Goal: Task Accomplishment & Management: Use online tool/utility

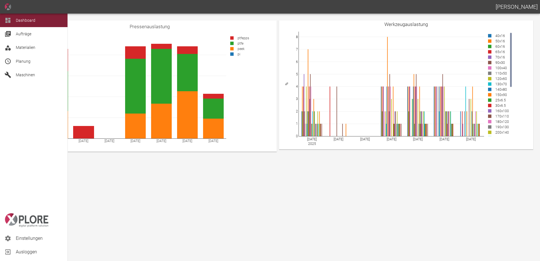
click at [14, 65] on div "Planung" at bounding box center [33, 61] width 67 height 14
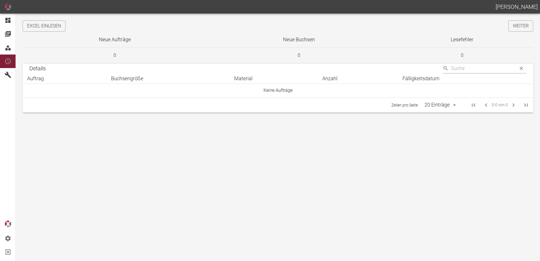
click at [58, 24] on button "Excel einlesen" at bounding box center [44, 25] width 43 height 11
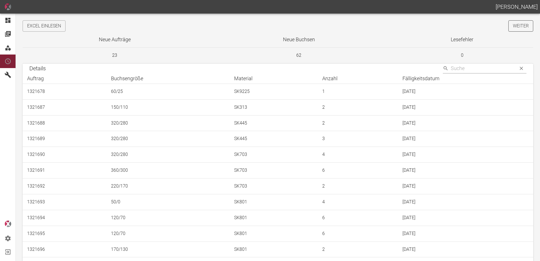
click at [516, 27] on link "Weiter" at bounding box center [520, 25] width 25 height 11
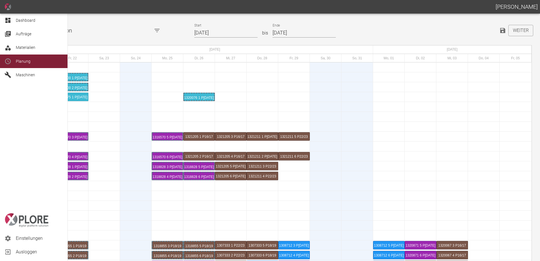
click at [12, 20] on div at bounding box center [9, 20] width 8 height 7
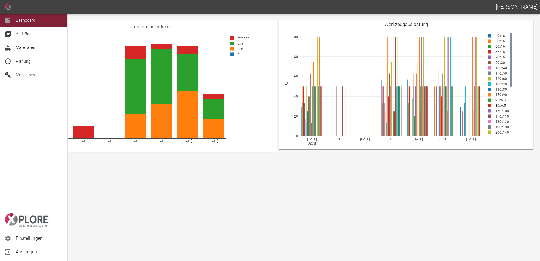
click at [15, 61] on div "Planung" at bounding box center [33, 61] width 67 height 14
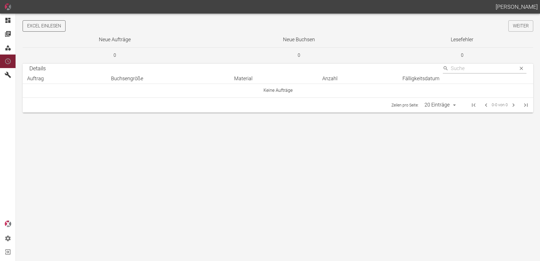
click at [29, 26] on button "Excel einlesen" at bounding box center [44, 25] width 43 height 11
click at [519, 27] on link "Weiter" at bounding box center [520, 25] width 25 height 11
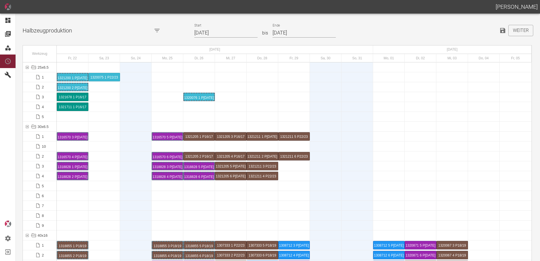
click at [230, 33] on input "[DATE]" at bounding box center [225, 33] width 63 height 10
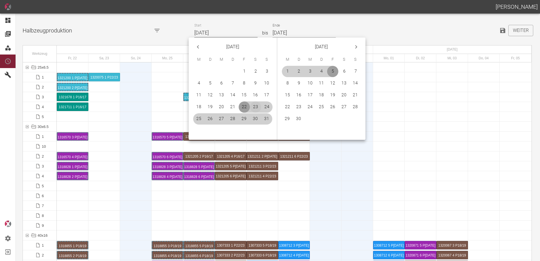
click at [255, 107] on button "23" at bounding box center [255, 106] width 11 height 11
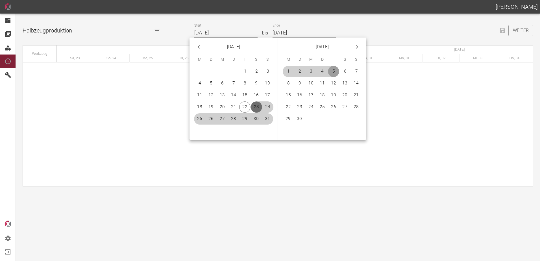
type input "23.08.2025"
click at [354, 96] on button "21" at bounding box center [355, 94] width 11 height 11
type input "21.09.2025"
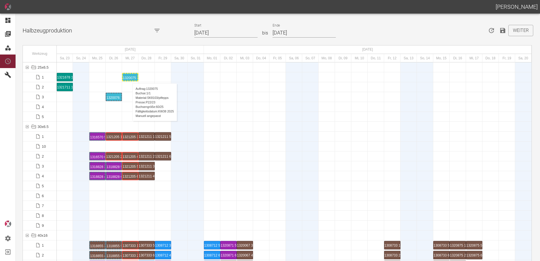
click at [130, 78] on div "1320075 1 P22/23" at bounding box center [130, 77] width 15 height 7
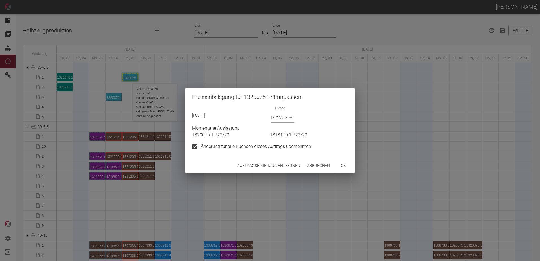
click at [261, 168] on button "Auftragsfixierung entfernen" at bounding box center [268, 165] width 67 height 10
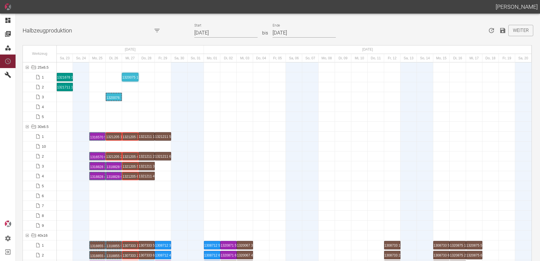
click at [67, 75] on div "1321678 1 P16/17" at bounding box center [65, 77] width 16 height 8
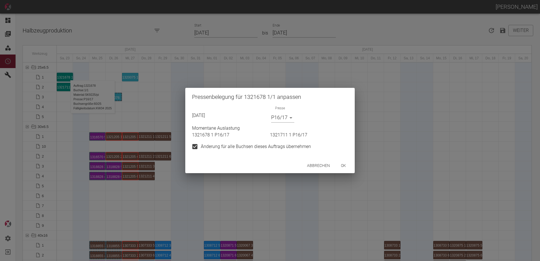
click at [283, 113] on body "ALEXANDER WERNECKE Dashboard Aufträge Materialien Planung Maschinen Einstellung…" at bounding box center [270, 130] width 540 height 261
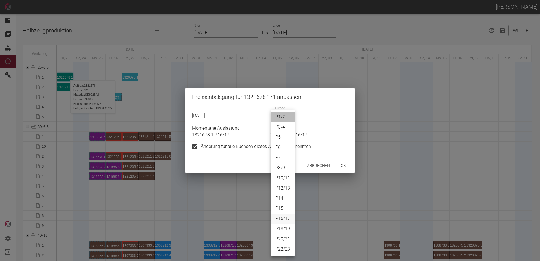
click at [286, 117] on li "P1/2" at bounding box center [283, 117] width 24 height 10
type input "P1/2"
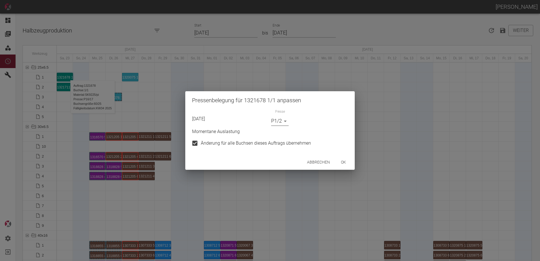
click at [343, 161] on button "ok" at bounding box center [343, 162] width 18 height 10
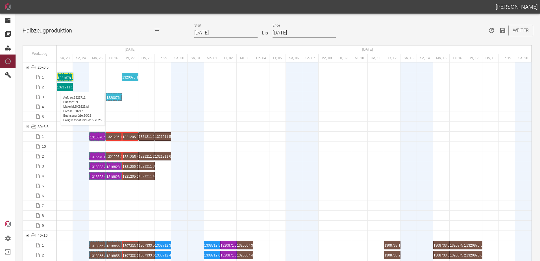
click at [57, 86] on div "1321711 1 P16/17" at bounding box center [65, 87] width 16 height 8
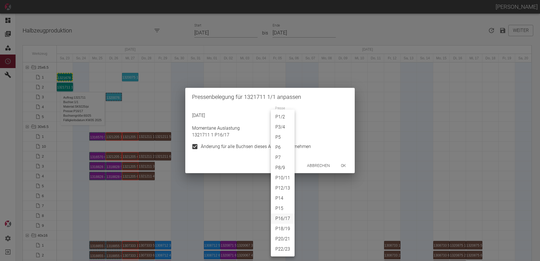
click at [286, 116] on body "ALEXANDER WERNECKE Dashboard Aufträge Materialien Planung Maschinen Einstellung…" at bounding box center [270, 130] width 540 height 261
click at [285, 117] on li "P1/2" at bounding box center [283, 117] width 24 height 10
type input "P1/2"
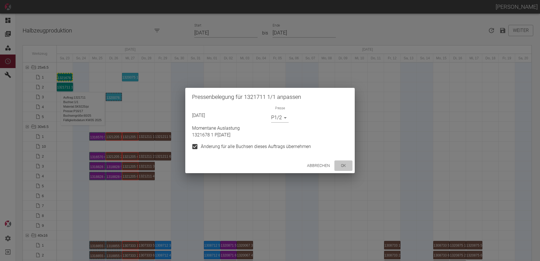
click at [345, 168] on button "ok" at bounding box center [343, 165] width 18 height 10
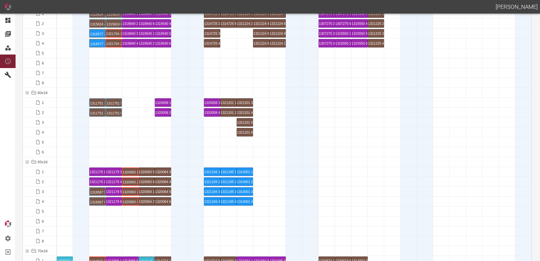
scroll to position [226, 0]
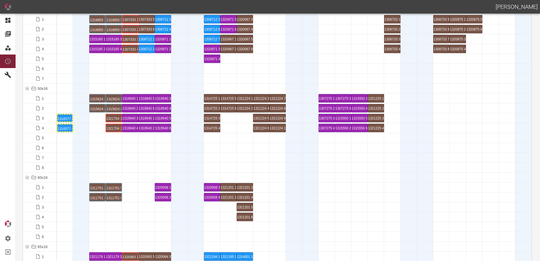
drag, startPoint x: 98, startPoint y: 128, endPoint x: 66, endPoint y: 125, distance: 31.7
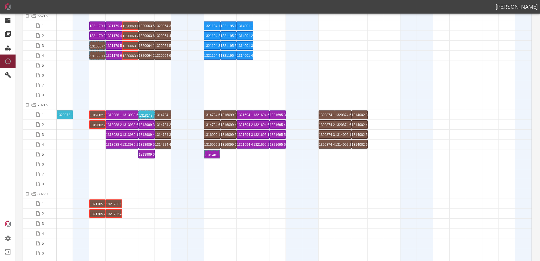
scroll to position [508, 0]
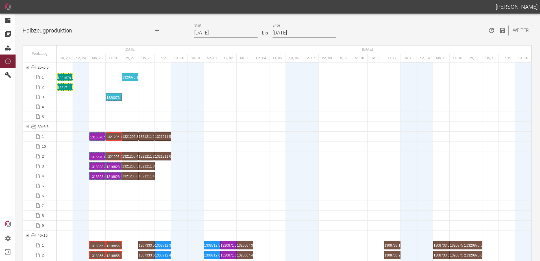
scroll to position [2174, 0]
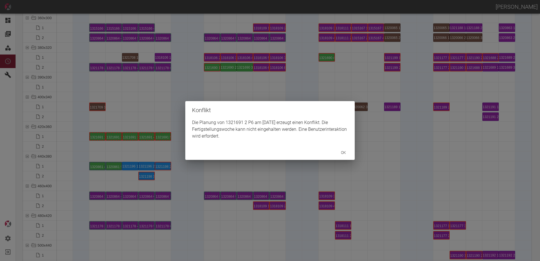
click at [106, 147] on div "Konflikt Die Planung von 1321691 2 P6 am 26.8.2025 erzeugt einen Konflikt. Die …" at bounding box center [270, 130] width 540 height 261
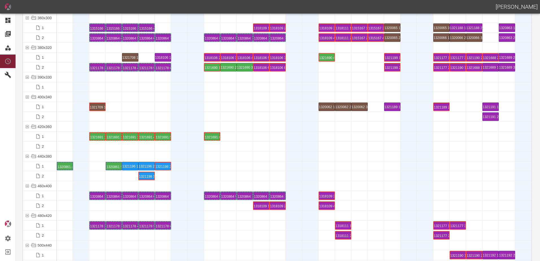
drag, startPoint x: 97, startPoint y: 165, endPoint x: 67, endPoint y: 158, distance: 30.7
drag, startPoint x: 112, startPoint y: 165, endPoint x: 102, endPoint y: 164, distance: 10.2
click at [104, 177] on div at bounding box center [97, 176] width 16 height 10
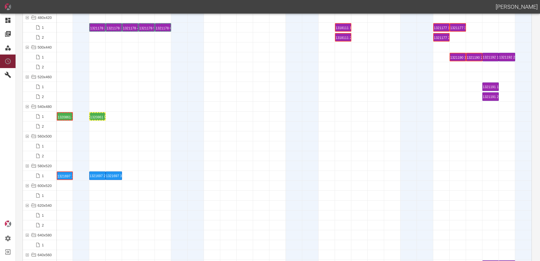
scroll to position [2428, 0]
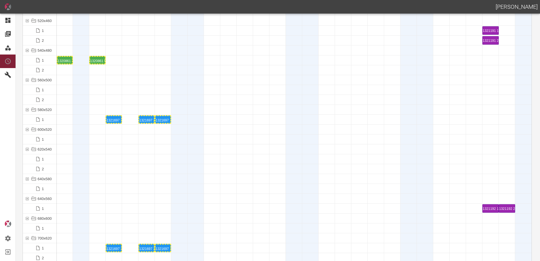
click at [144, 118] on div "1321697 2 P15" at bounding box center [146, 119] width 15 height 7
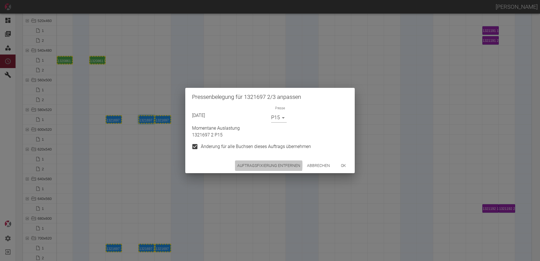
click at [253, 165] on button "Auftragsfixierung entfernen" at bounding box center [268, 165] width 67 height 10
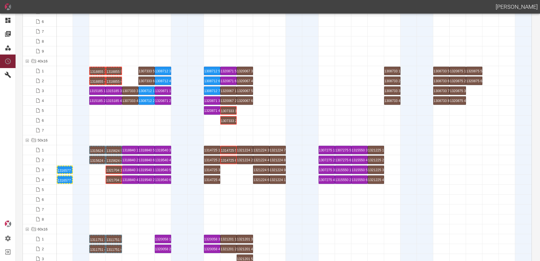
scroll to position [0, 0]
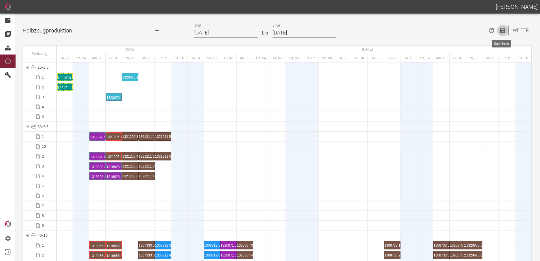
click at [500, 30] on icon "Speichern" at bounding box center [502, 30] width 5 height 5
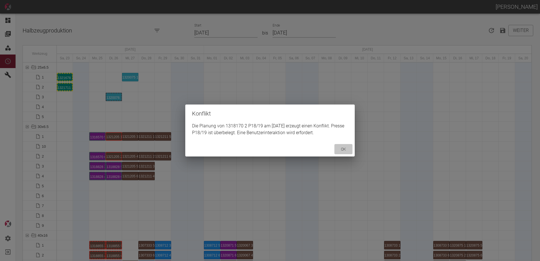
click at [344, 149] on button "ok" at bounding box center [343, 149] width 18 height 10
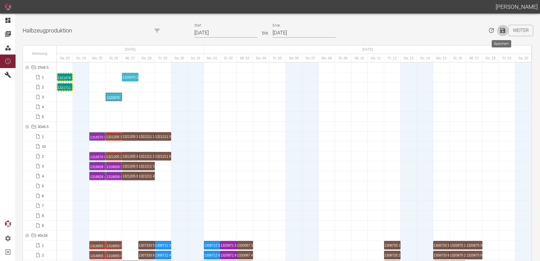
click at [500, 32] on icon "Speichern" at bounding box center [502, 30] width 5 height 5
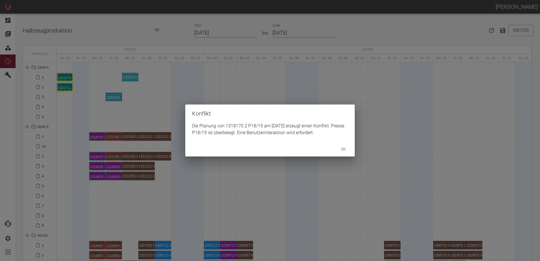
click at [341, 149] on button "ok" at bounding box center [343, 149] width 18 height 10
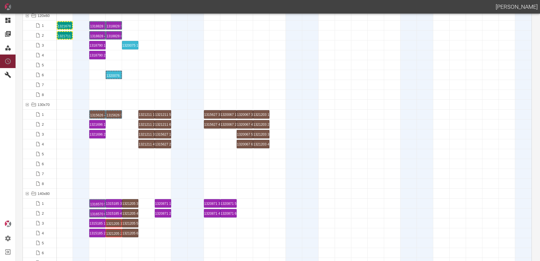
scroll to position [847, 0]
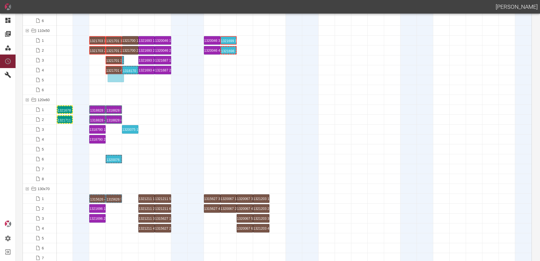
drag, startPoint x: 130, startPoint y: 61, endPoint x: 120, endPoint y: 73, distance: 15.8
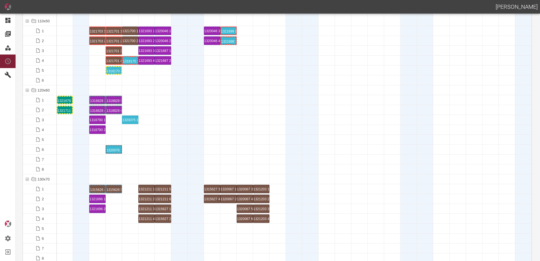
scroll to position [875, 0]
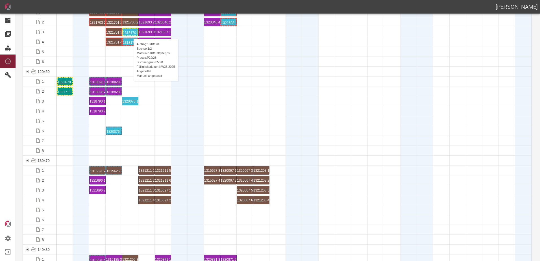
click at [131, 33] on div "1318170 1 P22/23" at bounding box center [130, 32] width 15 height 7
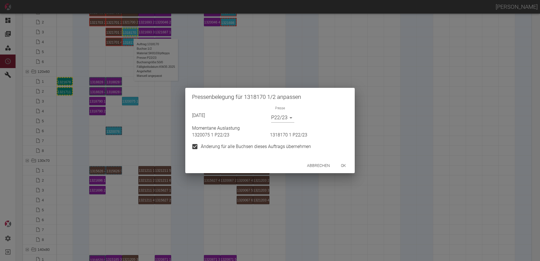
click at [273, 118] on body "[PERSON_NAME] Dashboard Aufträge Materialien Planung Maschinen Einstellungen Au…" at bounding box center [270, 130] width 540 height 261
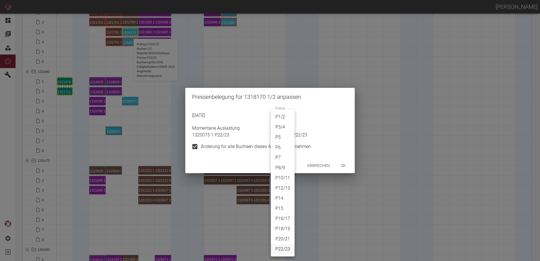
click at [281, 117] on li "P1/2" at bounding box center [283, 117] width 24 height 10
type input "P1/2"
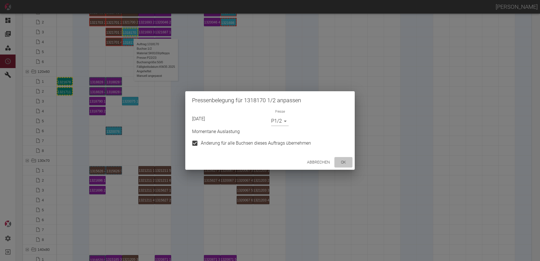
click at [346, 162] on button "ok" at bounding box center [343, 162] width 18 height 10
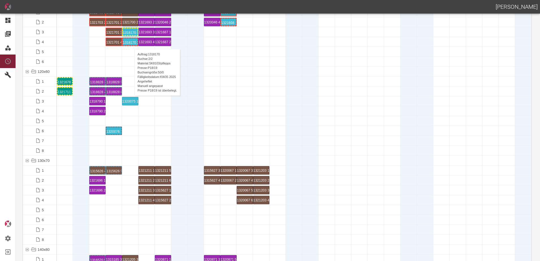
click at [132, 43] on div "1318170 2 P18/19" at bounding box center [130, 41] width 15 height 7
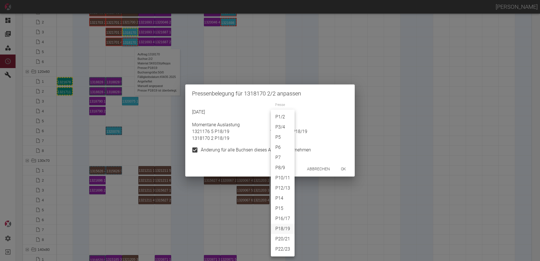
click at [289, 115] on body "[PERSON_NAME] Dashboard Aufträge Materialien Planung Maschinen Einstellungen Au…" at bounding box center [270, 130] width 540 height 261
click at [283, 118] on li "P1/2" at bounding box center [283, 117] width 24 height 10
type input "P1/2"
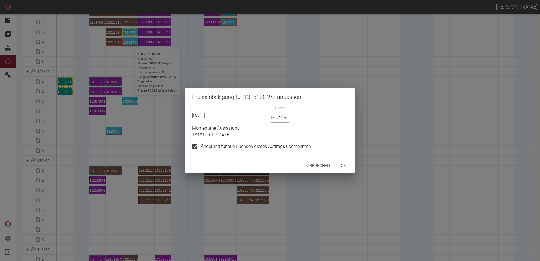
click at [339, 169] on button "ok" at bounding box center [343, 165] width 18 height 10
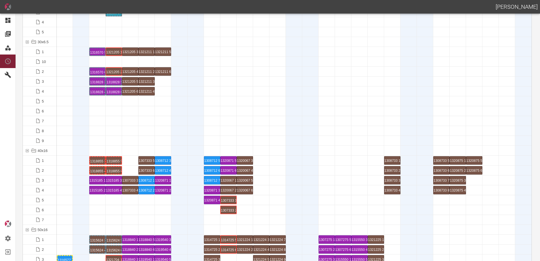
scroll to position [0, 0]
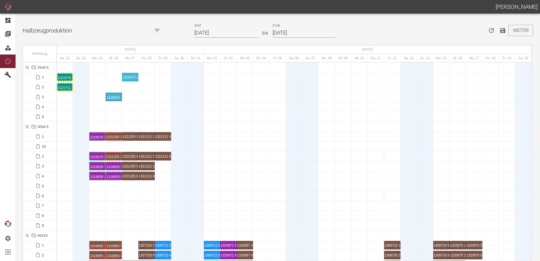
click at [503, 30] on icon "Speichern" at bounding box center [502, 30] width 5 height 5
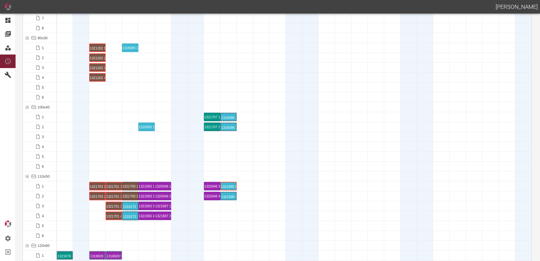
scroll to position [819, 0]
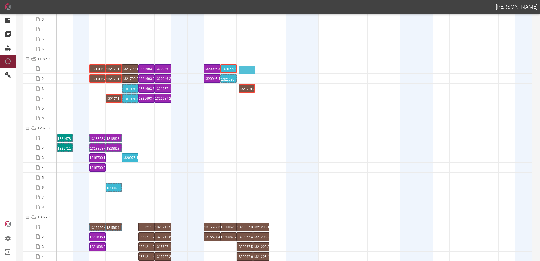
drag, startPoint x: 114, startPoint y: 88, endPoint x: 247, endPoint y: 65, distance: 135.5
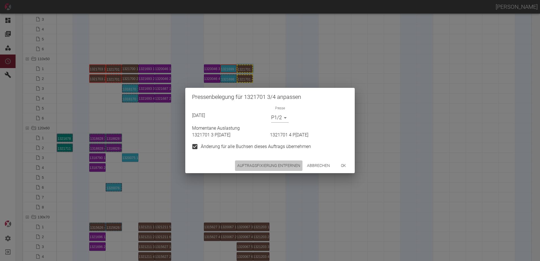
click at [278, 166] on button "Auftragsfixierung entfernen" at bounding box center [268, 165] width 67 height 10
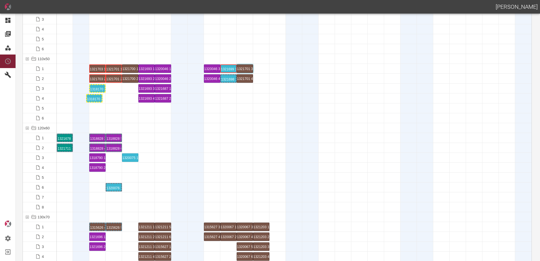
drag, startPoint x: 126, startPoint y: 97, endPoint x: 97, endPoint y: 98, distance: 28.8
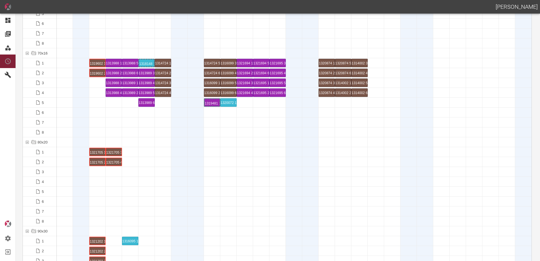
scroll to position [395, 0]
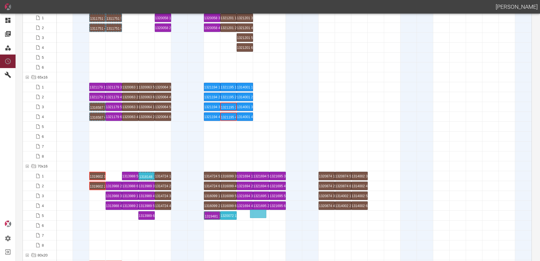
drag, startPoint x: 113, startPoint y: 176, endPoint x: 255, endPoint y: 209, distance: 145.3
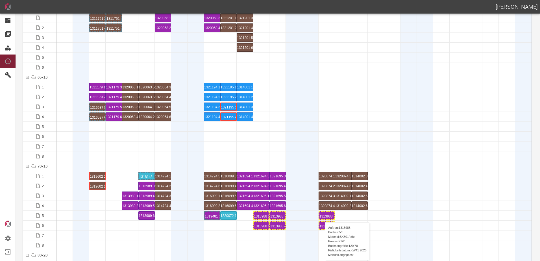
click at [322, 217] on div "1313988 5 P[DATE]" at bounding box center [326, 215] width 15 height 7
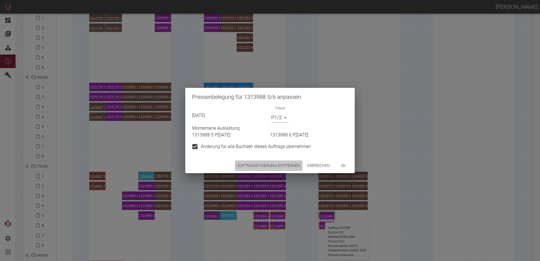
click at [267, 169] on button "Auftragsfixierung entfernen" at bounding box center [268, 165] width 67 height 10
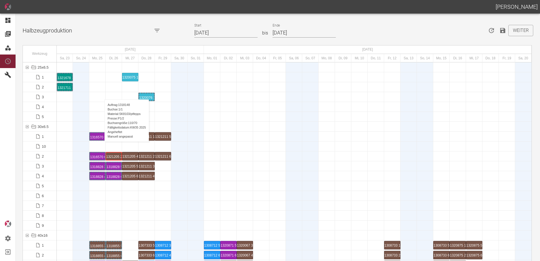
scroll to position [480, 0]
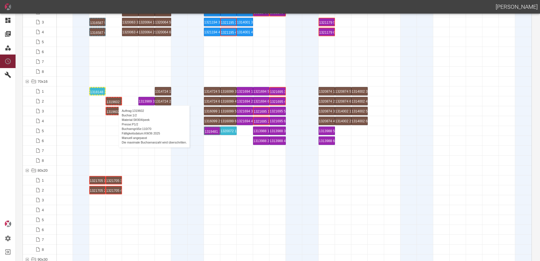
click at [116, 100] on div "1319602 1 P1/2" at bounding box center [113, 101] width 15 height 7
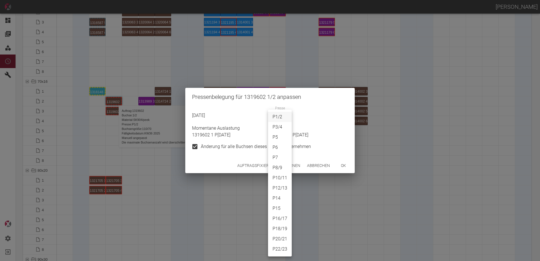
click at [279, 117] on body "[PERSON_NAME] Dashboard Aufträge Materialien Planung Maschinen Einstellungen Au…" at bounding box center [270, 130] width 540 height 261
click at [283, 239] on li "P20/21" at bounding box center [280, 239] width 24 height 10
type input "P20/21"
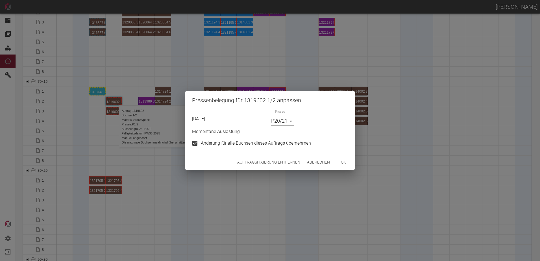
click at [341, 167] on button "ok" at bounding box center [343, 162] width 18 height 10
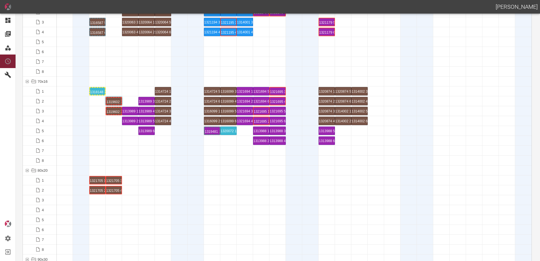
scroll to position [565, 0]
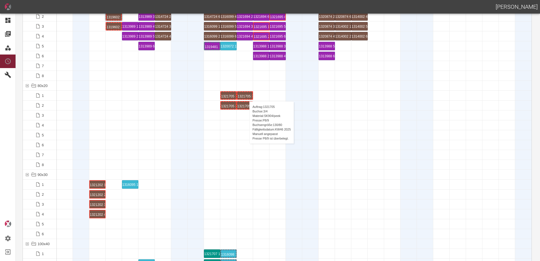
drag, startPoint x: 125, startPoint y: 106, endPoint x: 246, endPoint y: 95, distance: 121.9
click at [245, 95] on div "1321705 3 P[DATE]" at bounding box center [244, 95] width 15 height 7
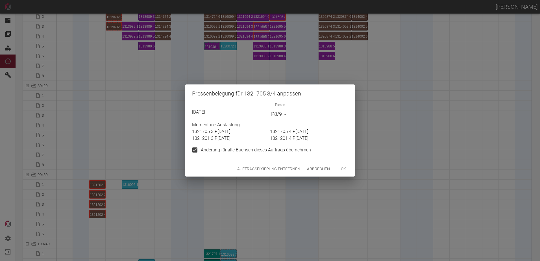
click at [262, 165] on button "Auftragsfixierung entfernen" at bounding box center [268, 169] width 67 height 10
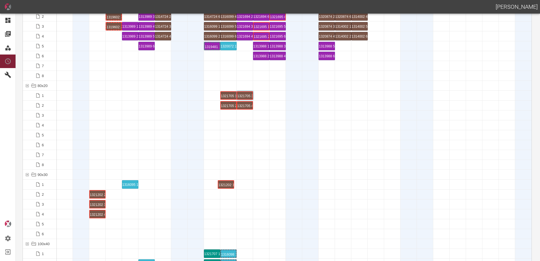
drag, startPoint x: 98, startPoint y: 184, endPoint x: 226, endPoint y: 176, distance: 127.8
drag, startPoint x: 96, startPoint y: 202, endPoint x: 215, endPoint y: 202, distance: 118.6
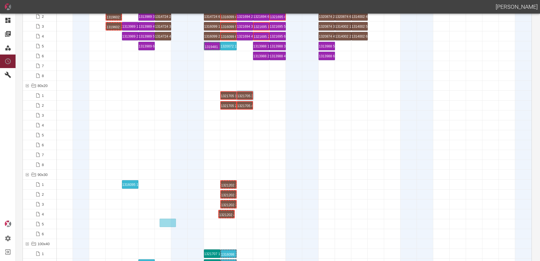
drag, startPoint x: 103, startPoint y: 214, endPoint x: 224, endPoint y: 217, distance: 120.6
click at [226, 205] on div "1321202 3 P22/23" at bounding box center [228, 204] width 15 height 7
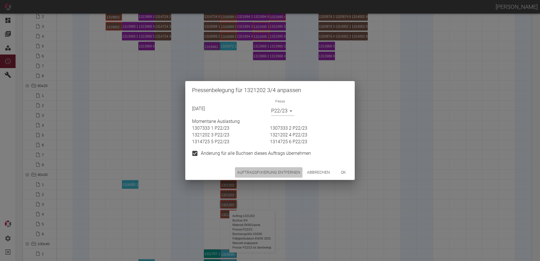
click at [268, 169] on button "Auftragsfixierung entfernen" at bounding box center [268, 172] width 67 height 10
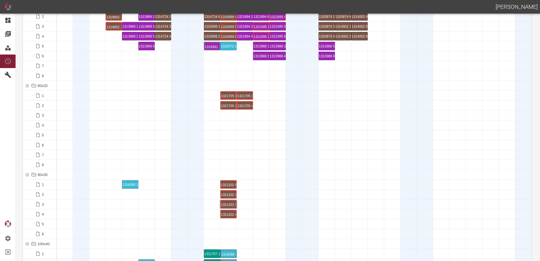
click at [173, 137] on div at bounding box center [179, 135] width 16 height 10
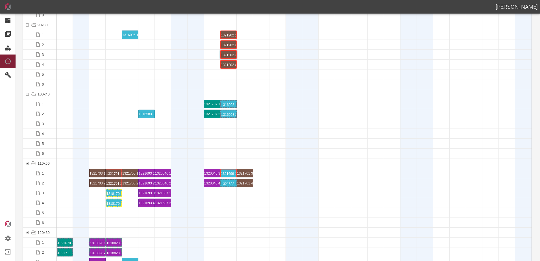
scroll to position [762, 0]
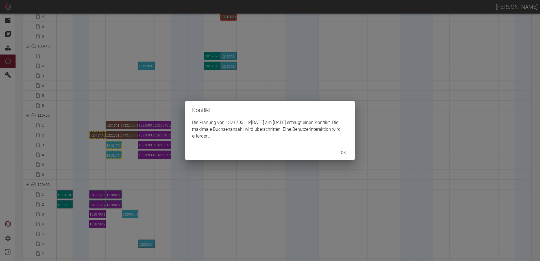
drag, startPoint x: 97, startPoint y: 134, endPoint x: 148, endPoint y: 141, distance: 51.9
click at [142, 140] on div "Konflikt Die Planung von 1321703 1 P12/13 am 2.9.2025 erzeugt einen Konflikt. D…" at bounding box center [270, 130] width 540 height 261
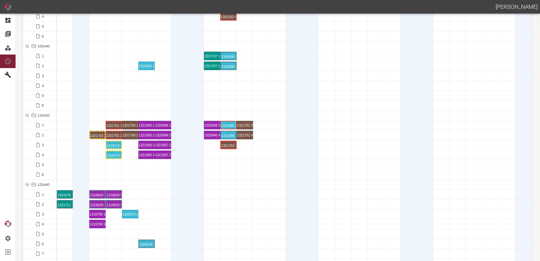
drag, startPoint x: 193, startPoint y: 145, endPoint x: 134, endPoint y: 148, distance: 58.8
click at [192, 144] on div at bounding box center [195, 145] width 16 height 10
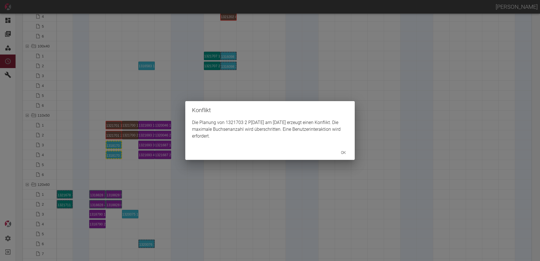
click at [233, 173] on div "Konflikt Die Planung von 1321703 2 P12/13 am 2.9.2025 erzeugt einen Konflikt. D…" at bounding box center [270, 130] width 540 height 261
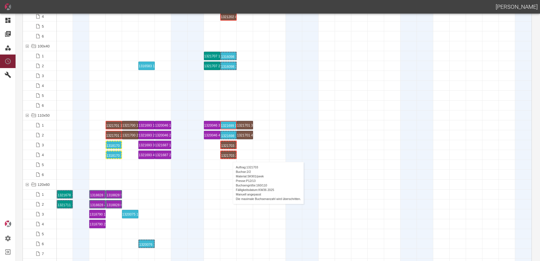
click at [230, 156] on div "1321703 2 P[DATE]" at bounding box center [228, 154] width 15 height 7
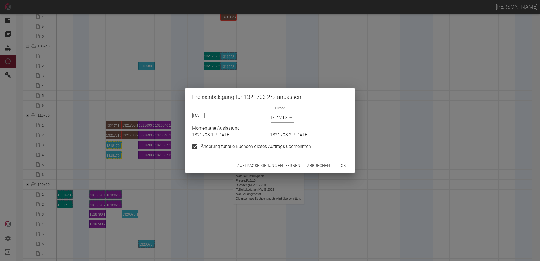
click at [267, 168] on button "Auftragsfixierung entfernen" at bounding box center [268, 165] width 67 height 10
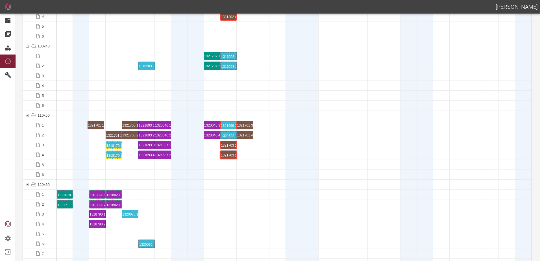
drag, startPoint x: 112, startPoint y: 123, endPoint x: 103, endPoint y: 123, distance: 9.1
drag, startPoint x: 247, startPoint y: 133, endPoint x: 114, endPoint y: 135, distance: 133.6
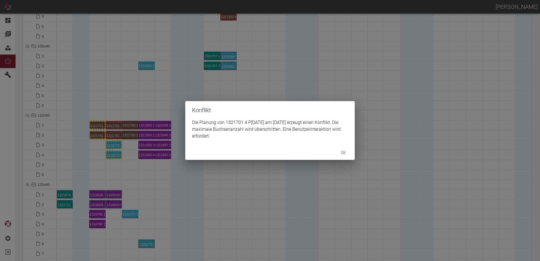
click at [113, 126] on div "Konflikt Die Planung von 1321701 4 P1/2 am 26.8.2025 erzeugt einen Konflikt. Di…" at bounding box center [270, 130] width 540 height 261
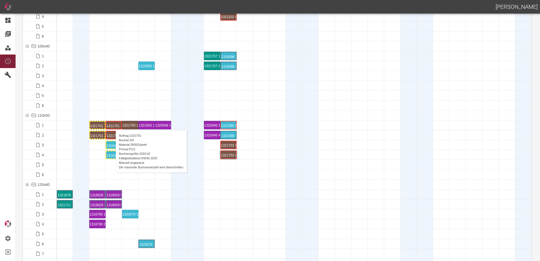
click at [113, 125] on div "1321701 3 P[DATE]" at bounding box center [113, 125] width 15 height 7
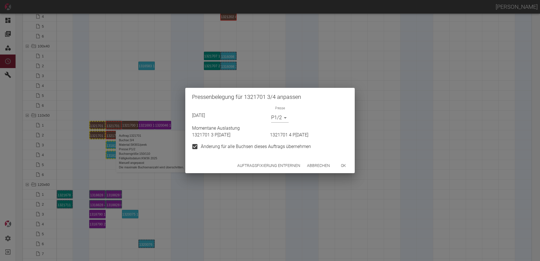
click at [276, 121] on body "[PERSON_NAME] Dashboard Aufträge Materialien Planung Maschinen Einstellungen Au…" at bounding box center [270, 130] width 540 height 261
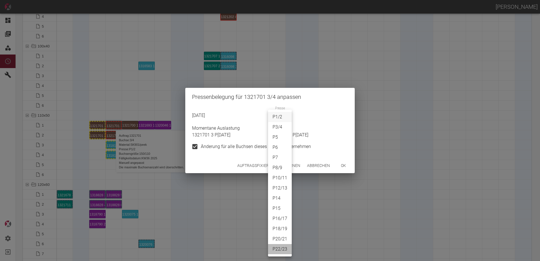
click at [282, 248] on li "P22/23" at bounding box center [280, 249] width 24 height 10
type input "P22/23"
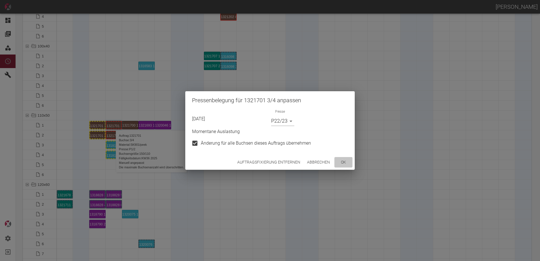
click at [346, 159] on button "ok" at bounding box center [343, 162] width 18 height 10
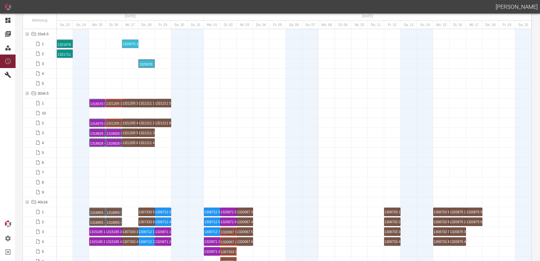
scroll to position [0, 0]
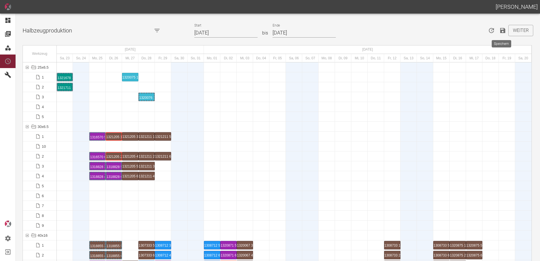
click at [499, 32] on icon "Speichern" at bounding box center [502, 30] width 7 height 7
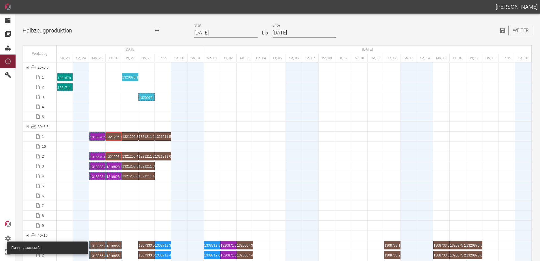
click at [128, 194] on div at bounding box center [130, 196] width 16 height 10
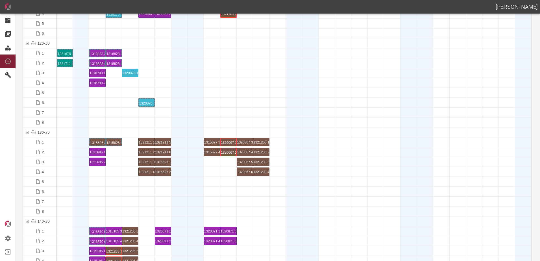
scroll to position [1016, 0]
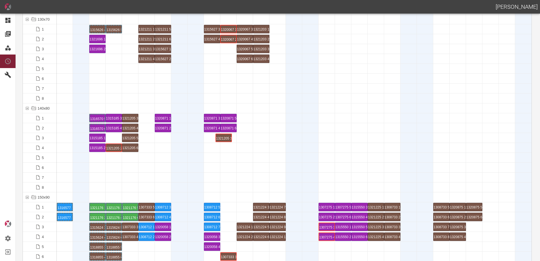
drag, startPoint x: 112, startPoint y: 136, endPoint x: 223, endPoint y: 132, distance: 110.7
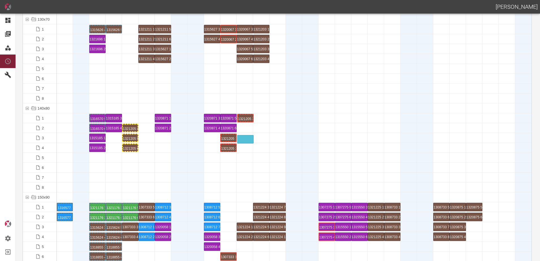
drag, startPoint x: 131, startPoint y: 117, endPoint x: 246, endPoint y: 136, distance: 116.5
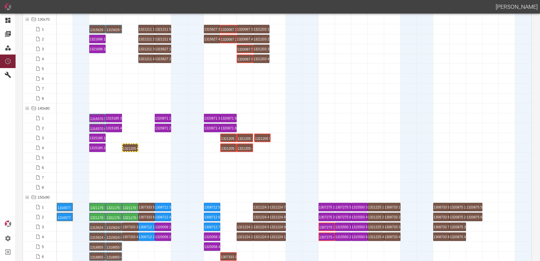
drag, startPoint x: 137, startPoint y: 137, endPoint x: 262, endPoint y: 134, distance: 124.3
drag, startPoint x: 128, startPoint y: 146, endPoint x: 259, endPoint y: 143, distance: 131.3
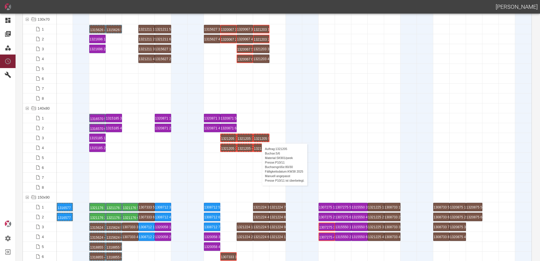
click at [259, 137] on div "1321205 5 P[DATE]" at bounding box center [261, 137] width 15 height 7
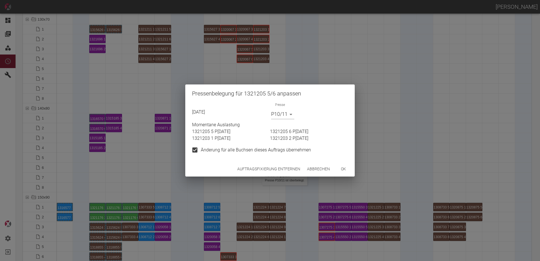
click at [283, 169] on button "Auftragsfixierung entfernen" at bounding box center [268, 169] width 67 height 10
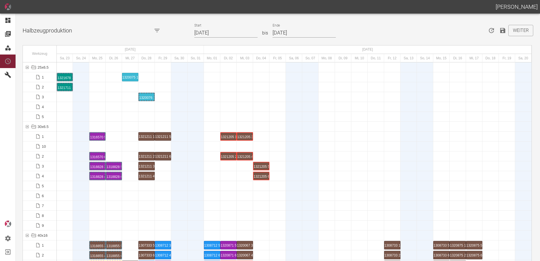
scroll to position [367, 0]
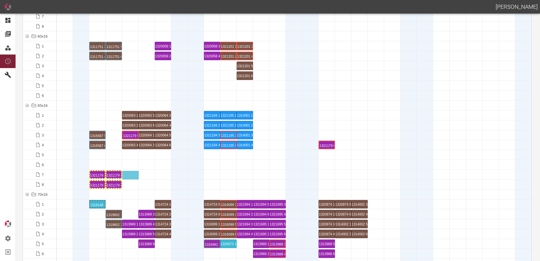
drag, startPoint x: 324, startPoint y: 134, endPoint x: 128, endPoint y: 172, distance: 199.5
click at [106, 112] on div at bounding box center [114, 115] width 16 height 10
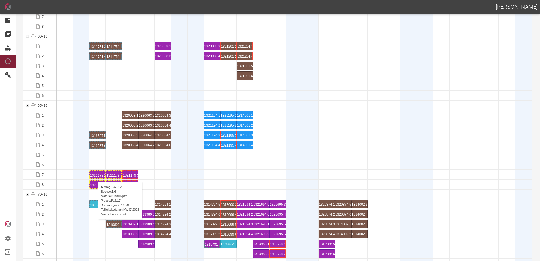
click at [95, 176] on div "1321179 1 P16/17" at bounding box center [97, 174] width 15 height 7
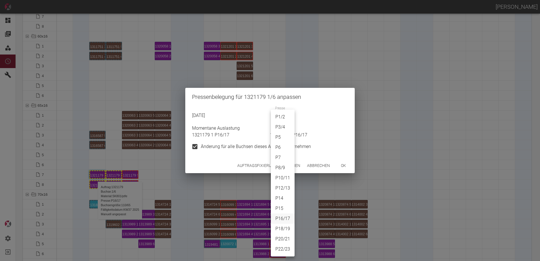
click at [280, 122] on body "[PERSON_NAME] Dashboard Aufträge Materialien Planung Maschinen Einstellungen Au…" at bounding box center [270, 130] width 540 height 261
drag, startPoint x: 278, startPoint y: 179, endPoint x: 355, endPoint y: 159, distance: 79.9
click at [293, 175] on li "P10/11" at bounding box center [283, 178] width 24 height 10
type input "P10/11"
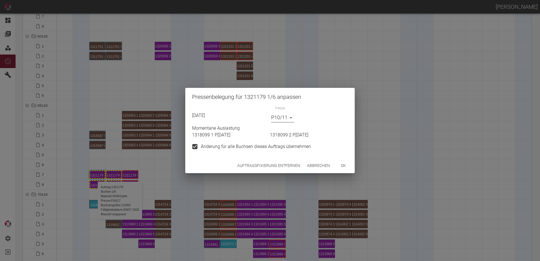
click at [344, 166] on button "ok" at bounding box center [343, 165] width 18 height 10
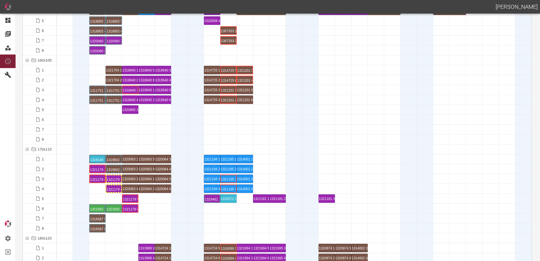
scroll to position [1270, 0]
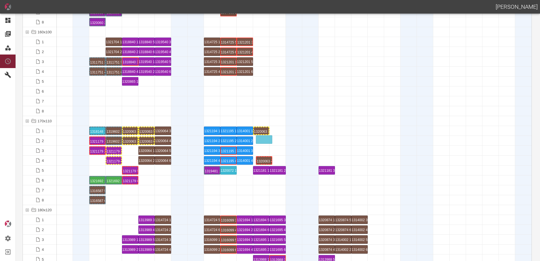
drag, startPoint x: 129, startPoint y: 160, endPoint x: 261, endPoint y: 136, distance: 134.1
click at [258, 132] on div "1320063 3 P[DATE]" at bounding box center [261, 130] width 15 height 7
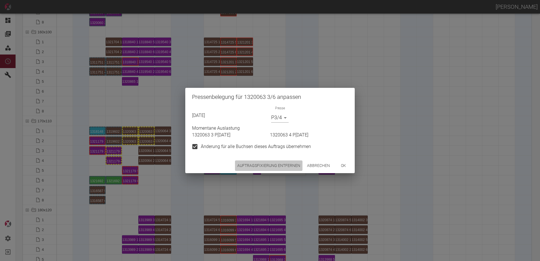
click at [277, 165] on button "Auftragsfixierung entfernen" at bounding box center [268, 165] width 67 height 10
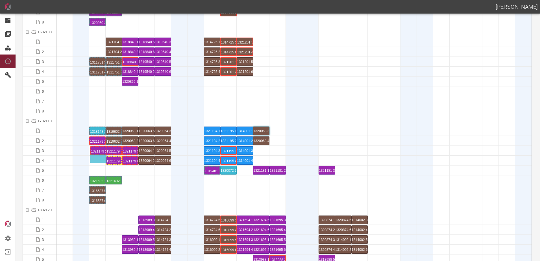
drag, startPoint x: 97, startPoint y: 150, endPoint x: 97, endPoint y: 155, distance: 4.8
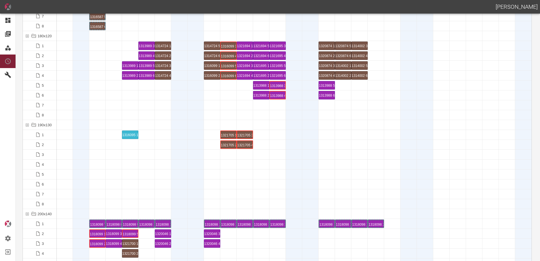
scroll to position [1553, 0]
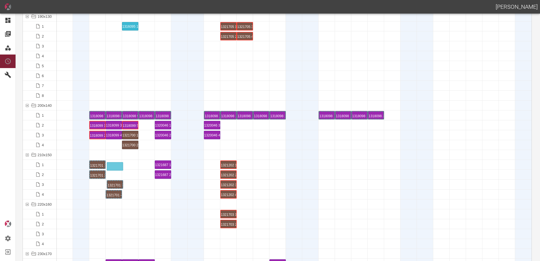
drag, startPoint x: 117, startPoint y: 183, endPoint x: 118, endPoint y: 162, distance: 21.5
drag, startPoint x: 115, startPoint y: 193, endPoint x: 113, endPoint y: 173, distance: 20.2
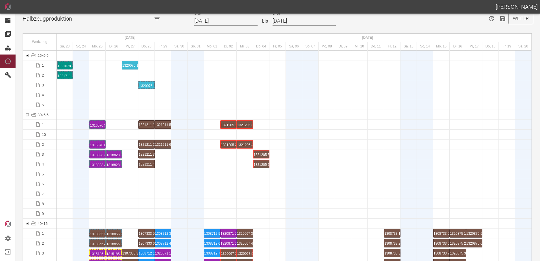
scroll to position [0, 0]
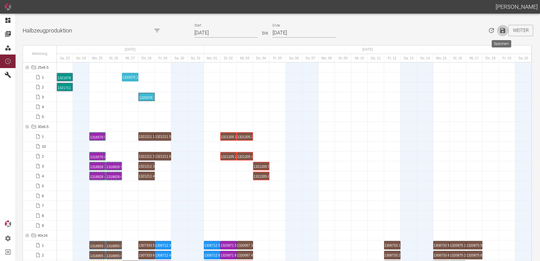
click at [502, 31] on icon "Speichern" at bounding box center [502, 30] width 5 height 5
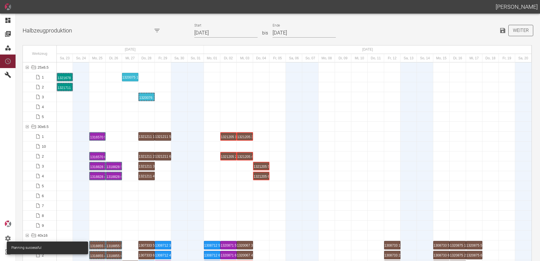
click at [521, 30] on button "Weiter" at bounding box center [520, 30] width 25 height 11
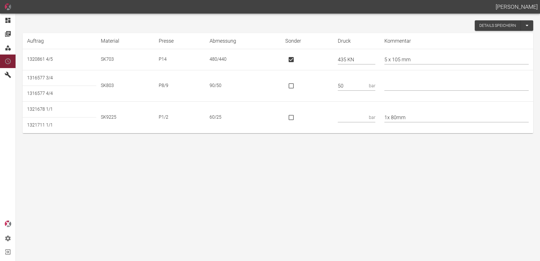
click at [436, 85] on input "text" at bounding box center [456, 86] width 144 height 10
type input "* 200/150"
click at [355, 118] on input "text" at bounding box center [352, 117] width 29 height 10
type input "61"
click at [419, 120] on input "1x 80mm" at bounding box center [456, 117] width 144 height 10
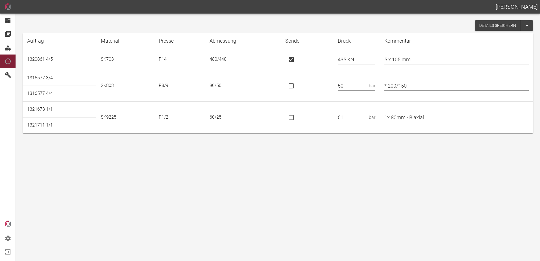
type input "1x 80mm - Biaxial"
click at [484, 27] on button "Details speichern" at bounding box center [498, 25] width 46 height 10
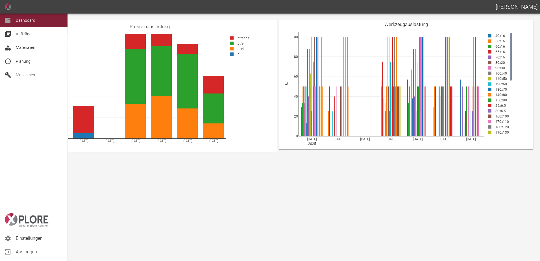
click at [19, 64] on span "Planung" at bounding box center [39, 61] width 47 height 7
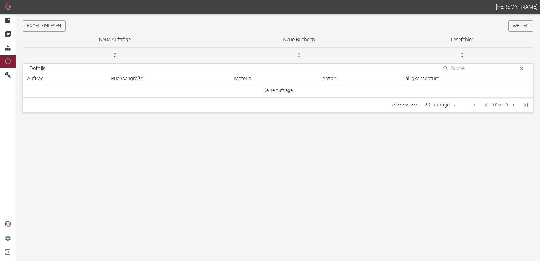
click at [52, 27] on button "Excel einlesen" at bounding box center [44, 25] width 43 height 11
click at [517, 21] on link "Weiter" at bounding box center [520, 25] width 25 height 11
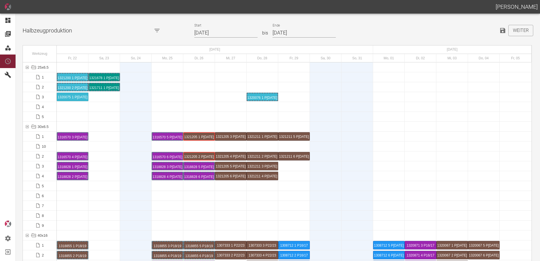
click at [228, 31] on input "22.08.2025" at bounding box center [225, 33] width 63 height 10
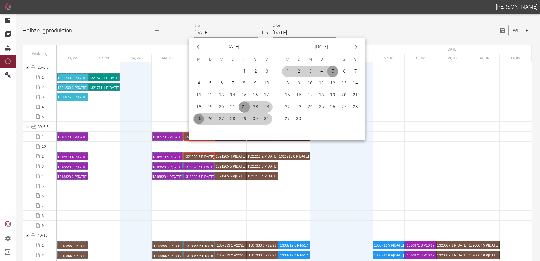
drag, startPoint x: 199, startPoint y: 117, endPoint x: 215, endPoint y: 121, distance: 17.2
click at [199, 117] on button "25" at bounding box center [198, 118] width 11 height 11
type input "25.08.2025"
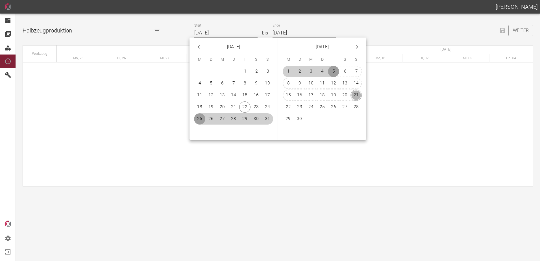
click at [357, 96] on button "21" at bounding box center [355, 94] width 11 height 11
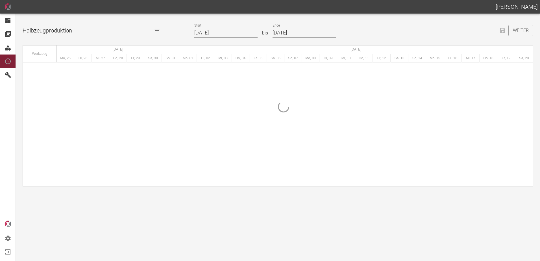
type input "21.09.2025"
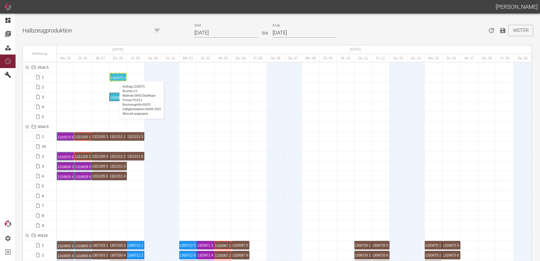
click at [117, 75] on div "1320075 1 P10/11" at bounding box center [118, 77] width 16 height 7
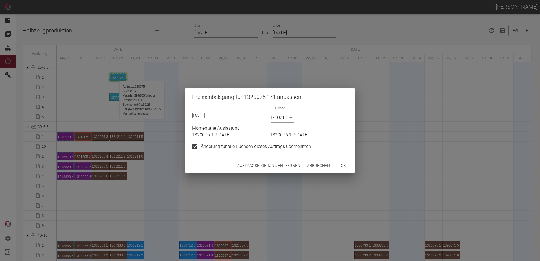
click at [261, 167] on button "Auftragsfixierung entfernen" at bounding box center [268, 165] width 67 height 10
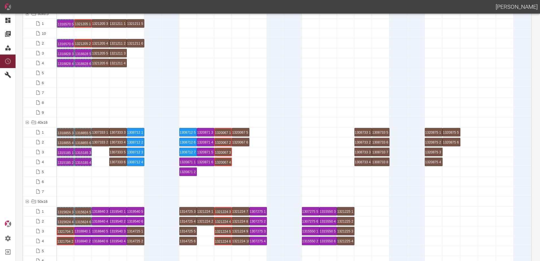
scroll to position [198, 0]
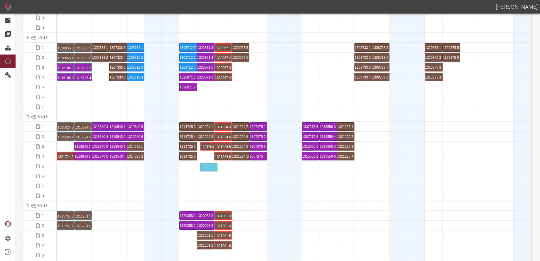
drag, startPoint x: 65, startPoint y: 144, endPoint x: 211, endPoint y: 162, distance: 147.9
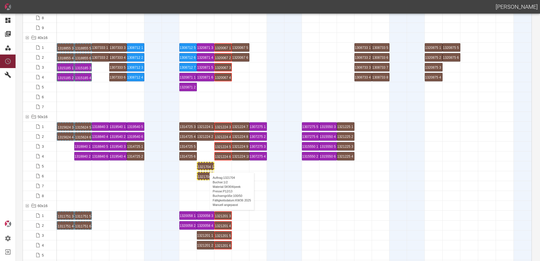
click at [207, 167] on div "1321704 1 P12/13" at bounding box center [206, 166] width 16 height 7
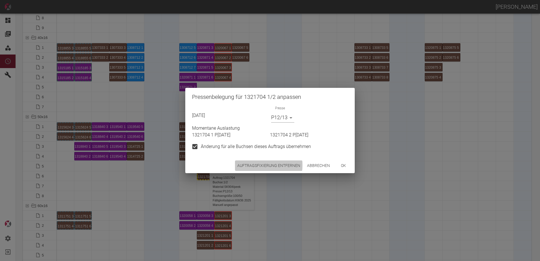
click at [246, 165] on button "Auftragsfixierung entfernen" at bounding box center [268, 165] width 67 height 10
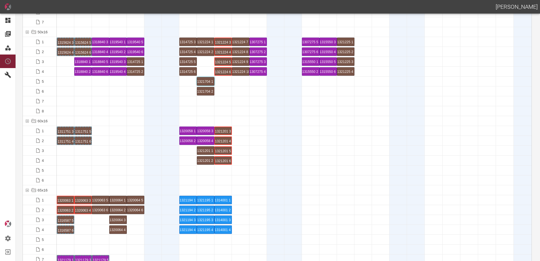
scroll to position [339, 0]
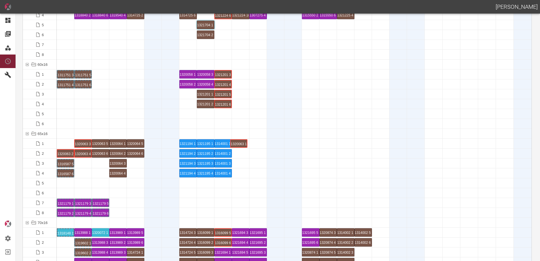
drag, startPoint x: 66, startPoint y: 142, endPoint x: 237, endPoint y: 137, distance: 170.9
drag, startPoint x: 67, startPoint y: 154, endPoint x: 237, endPoint y: 149, distance: 169.5
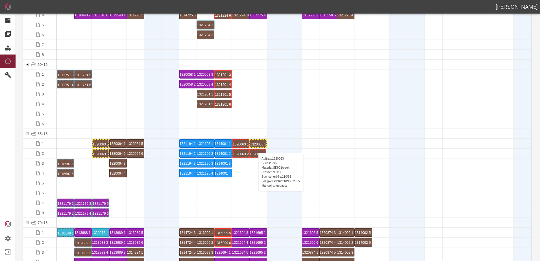
drag, startPoint x: 81, startPoint y: 155, endPoint x: 254, endPoint y: 147, distance: 173.0
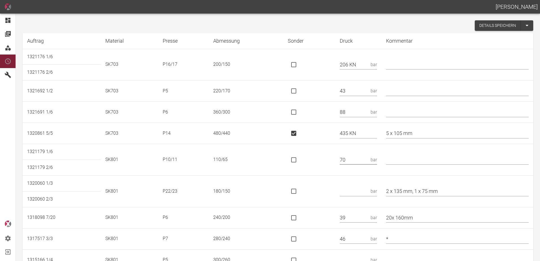
scroll to position [56, 0]
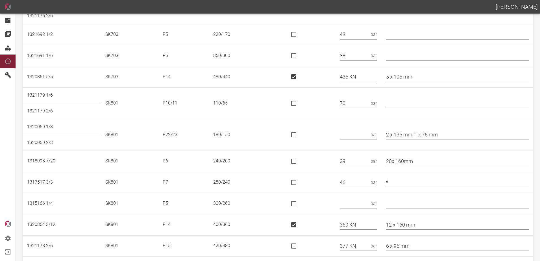
type input "70"
click at [360, 140] on td "bar" at bounding box center [358, 135] width 46 height 32
click at [358, 137] on input "text" at bounding box center [354, 135] width 29 height 10
type input "117 KN"
click at [295, 134] on input "is socket special" at bounding box center [294, 135] width 12 height 12
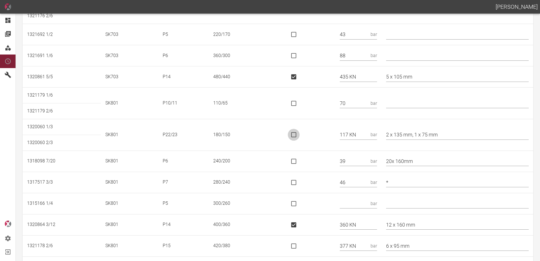
checkbox input "true"
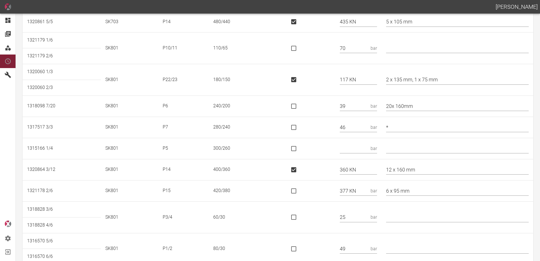
scroll to position [113, 0]
click at [353, 149] on input "text" at bounding box center [354, 147] width 29 height 10
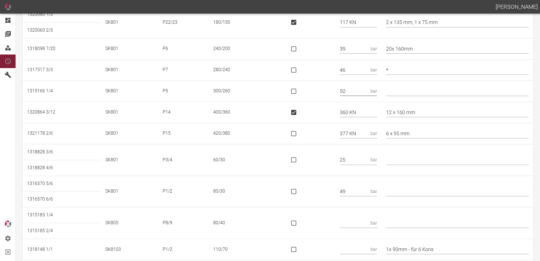
scroll to position [169, 0]
type input "50"
click at [300, 135] on input "is socket special" at bounding box center [294, 133] width 12 height 12
checkbox input "true"
click at [332, 169] on td at bounding box center [309, 159] width 52 height 32
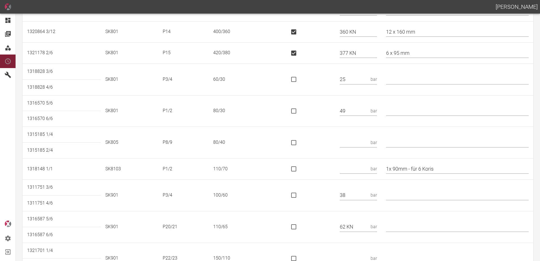
scroll to position [254, 0]
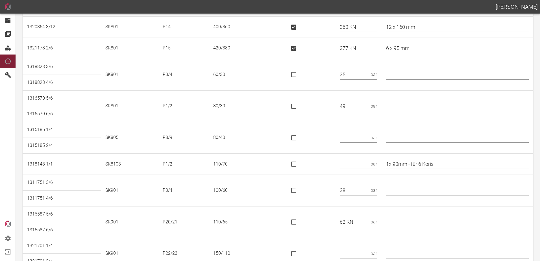
click at [353, 133] on td "bar" at bounding box center [358, 138] width 46 height 32
click at [353, 133] on input "text" at bounding box center [354, 138] width 29 height 10
type input "43"
click at [353, 165] on input "text" at bounding box center [354, 164] width 29 height 10
type input "43"
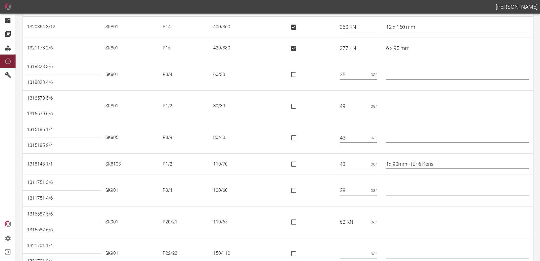
drag, startPoint x: 446, startPoint y: 163, endPoint x: 420, endPoint y: 166, distance: 26.5
click at [420, 166] on input "1x 90mm - für 6 Koris" at bounding box center [457, 164] width 143 height 10
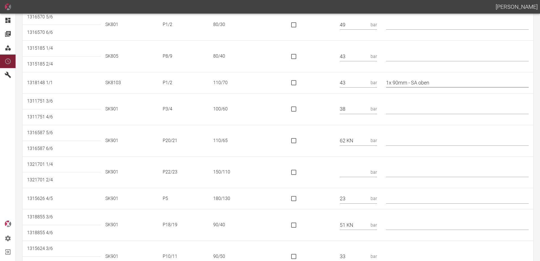
scroll to position [326, 0]
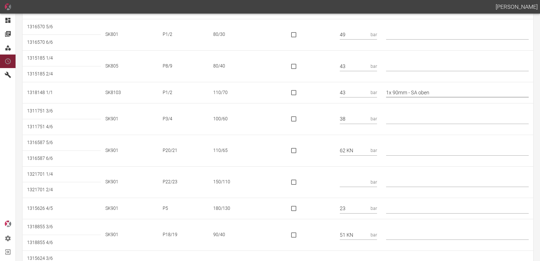
click at [394, 92] on input "1x 90mm - SA oben" at bounding box center [457, 93] width 143 height 10
type input "* 1x 90mm - SA oben"
click at [409, 151] on input "text" at bounding box center [457, 151] width 143 height 10
type input "* 110/70"
drag, startPoint x: 298, startPoint y: 151, endPoint x: 301, endPoint y: 150, distance: 3.2
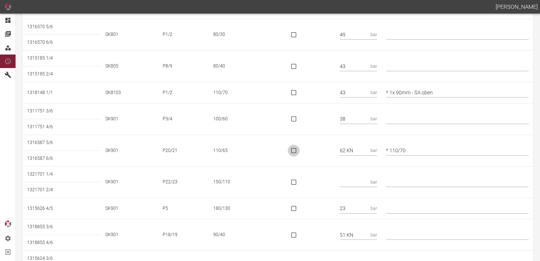
click at [298, 151] on input "is socket special" at bounding box center [294, 151] width 12 height 12
checkbox input "true"
click at [353, 183] on input "text" at bounding box center [354, 182] width 29 height 10
type input "82 KN"
click at [297, 182] on input "is socket special" at bounding box center [294, 182] width 12 height 12
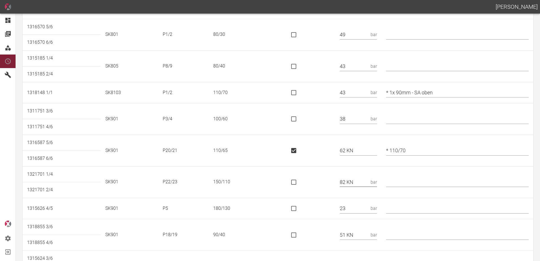
checkbox input "true"
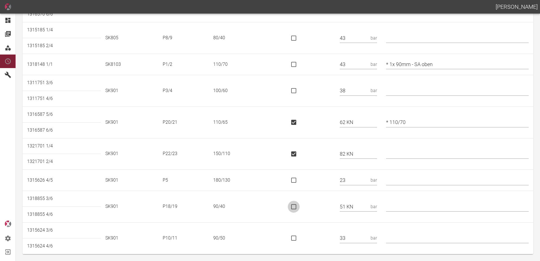
click at [300, 208] on input "is socket special" at bounding box center [294, 207] width 12 height 12
checkbox input "true"
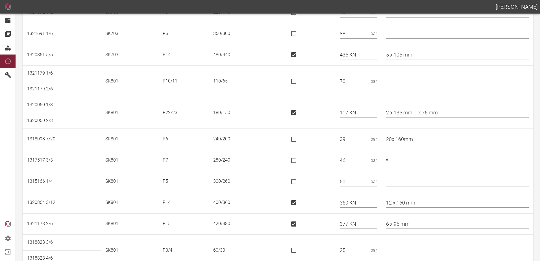
scroll to position [0, 0]
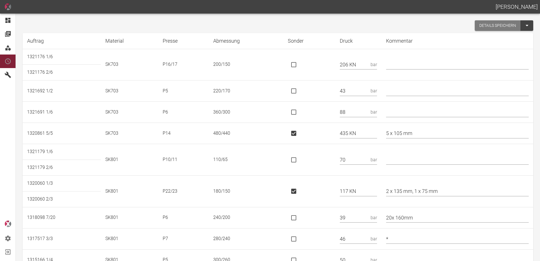
click at [482, 26] on button "Details speichern" at bounding box center [498, 25] width 46 height 10
